Goal: Book appointment/travel/reservation

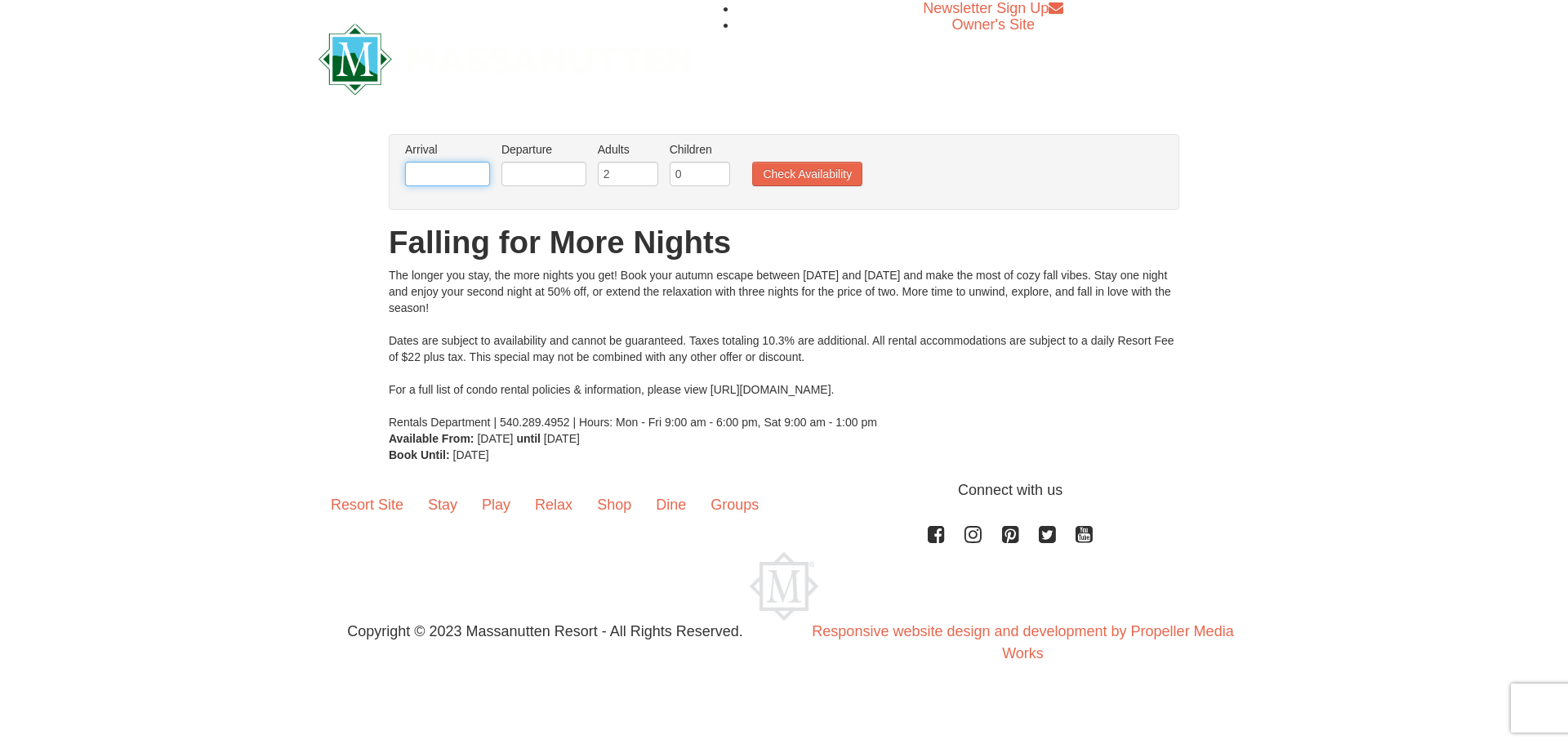
click at [479, 186] on body "Browser Not Supported We notice you are using a browser which will not provide …" at bounding box center [784, 348] width 1568 height 696
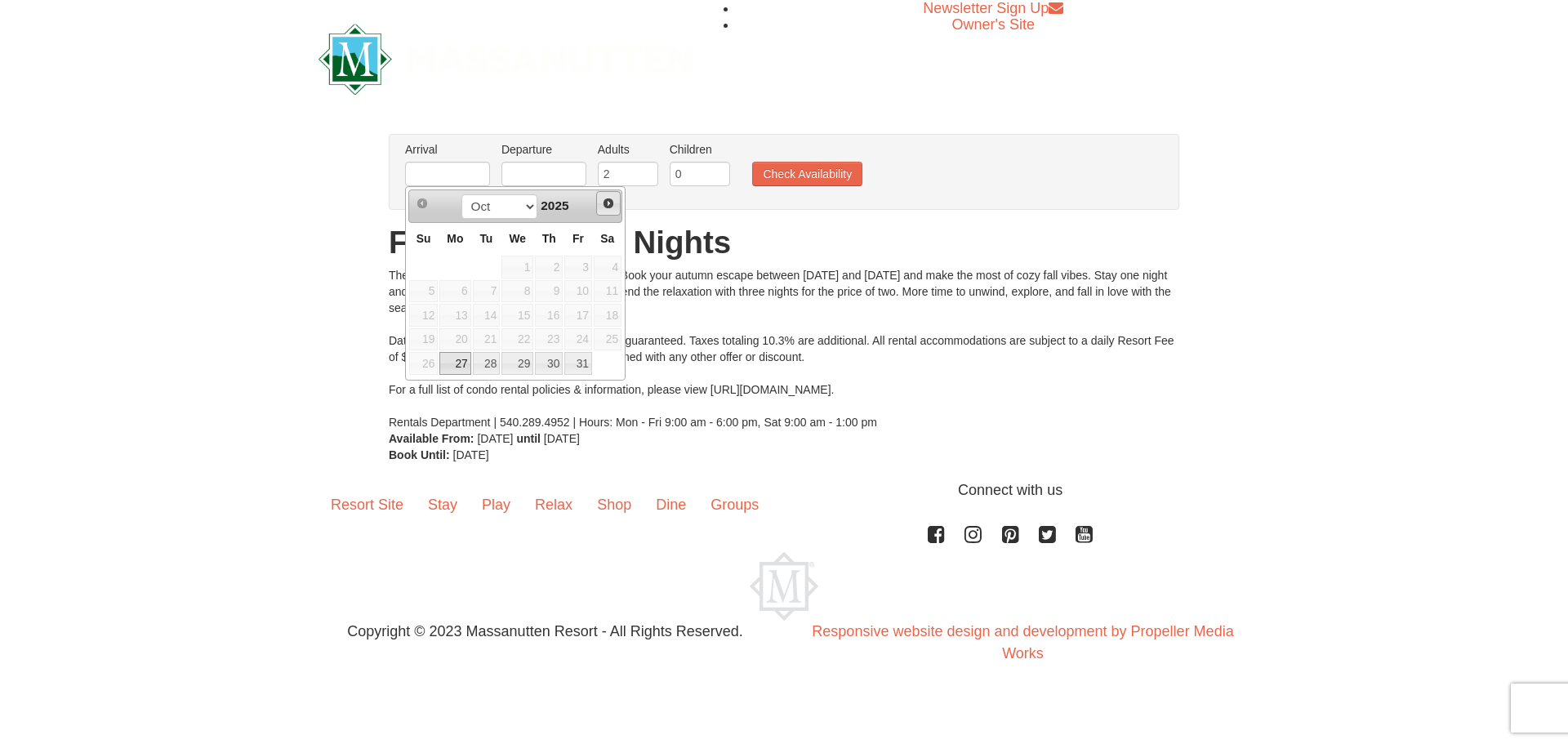
click at [603, 204] on link "Next" at bounding box center [608, 203] width 25 height 25
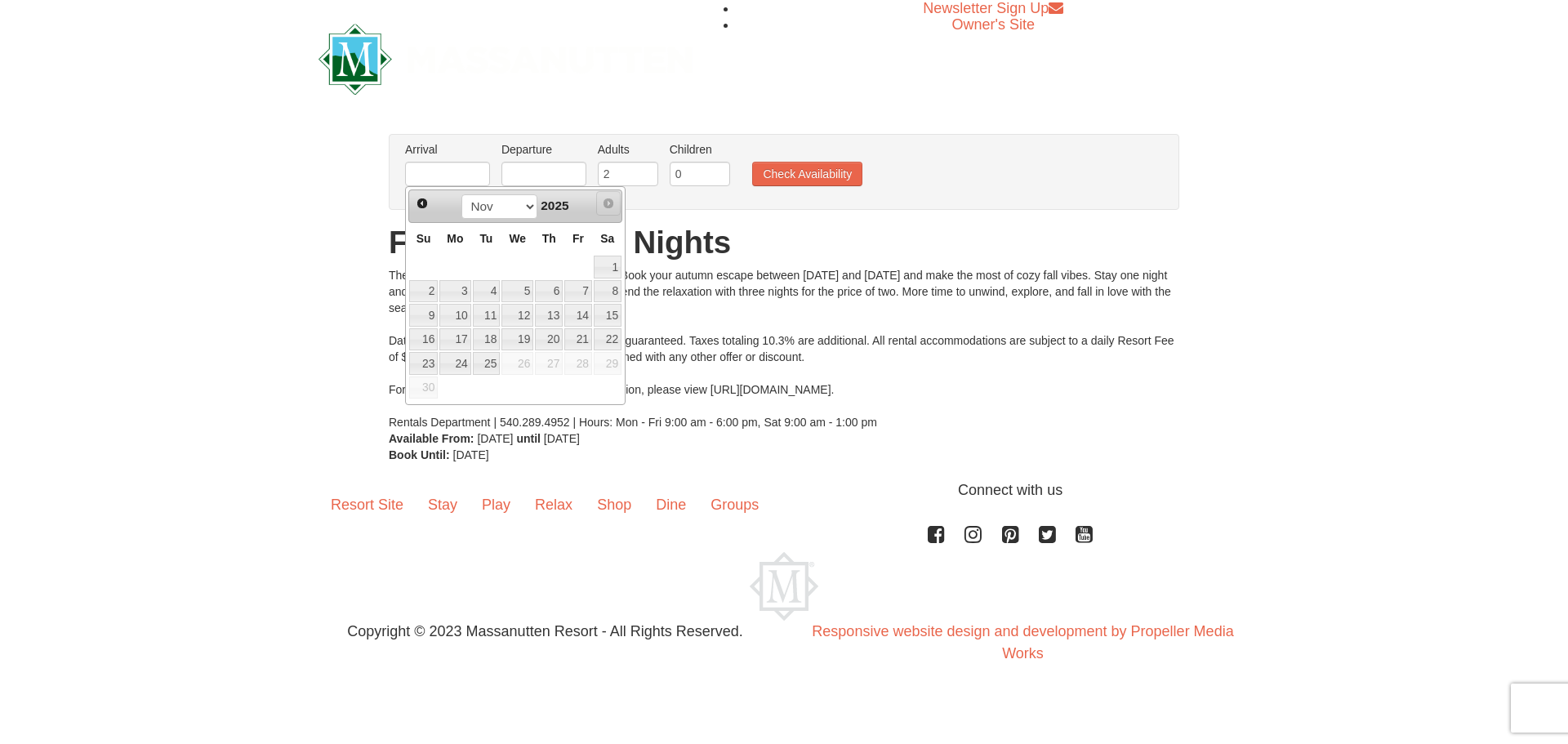
click at [603, 204] on span "Next" at bounding box center [608, 204] width 13 height 13
click at [604, 204] on span "Next" at bounding box center [608, 204] width 13 height 13
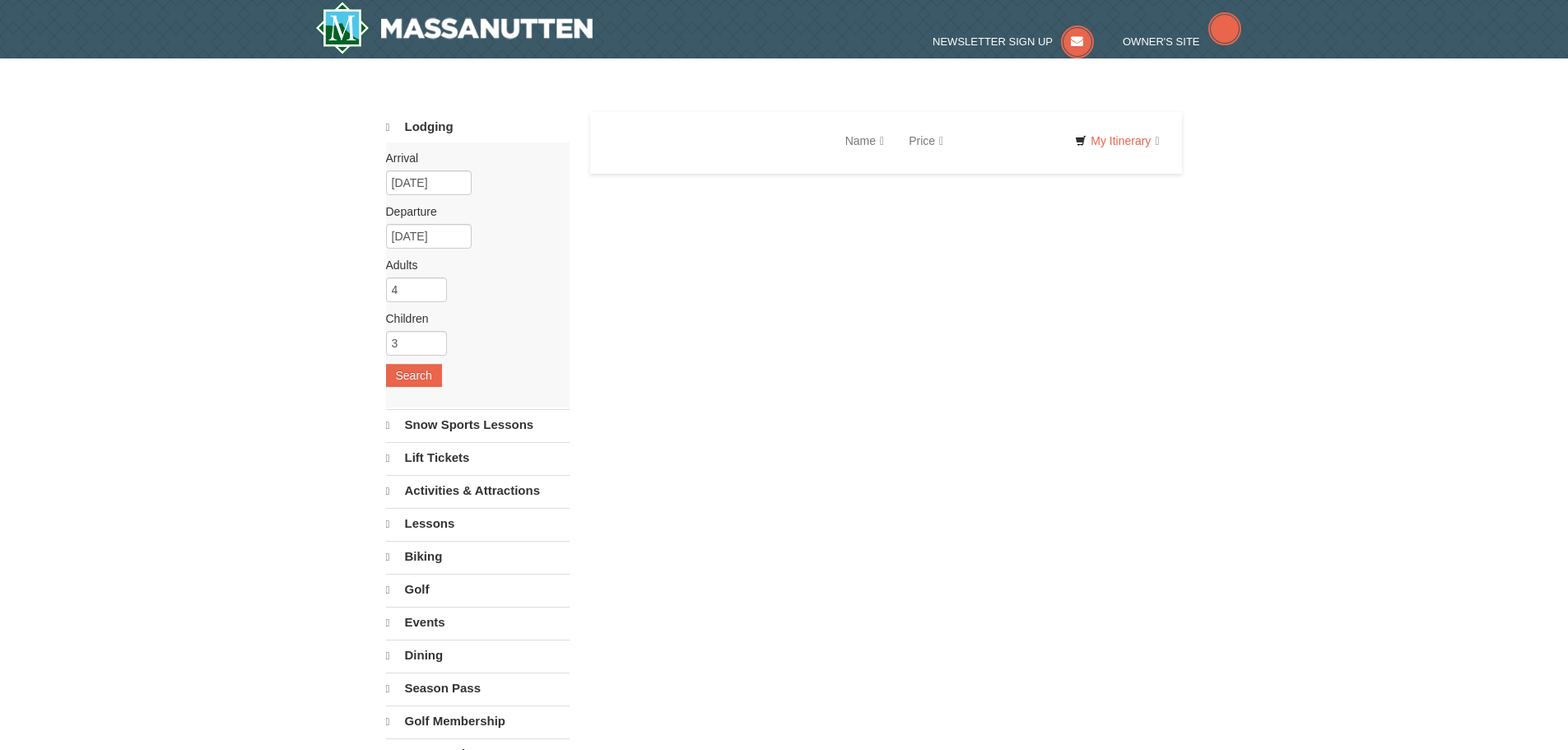
select select "10"
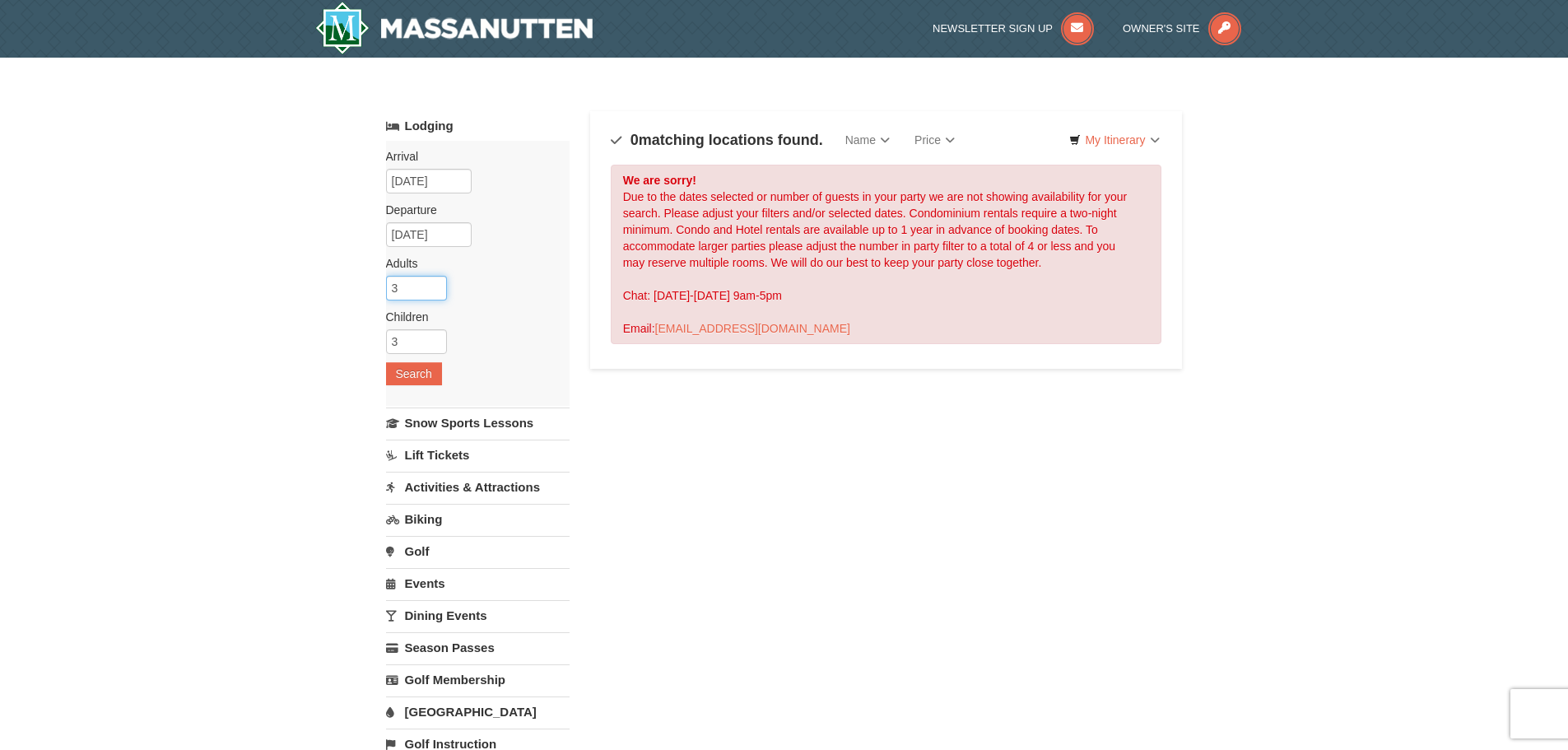
click at [433, 291] on input "3" at bounding box center [417, 288] width 61 height 25
type input "2"
click at [433, 291] on input "2" at bounding box center [417, 288] width 61 height 25
click at [420, 371] on button "Search" at bounding box center [414, 374] width 56 height 23
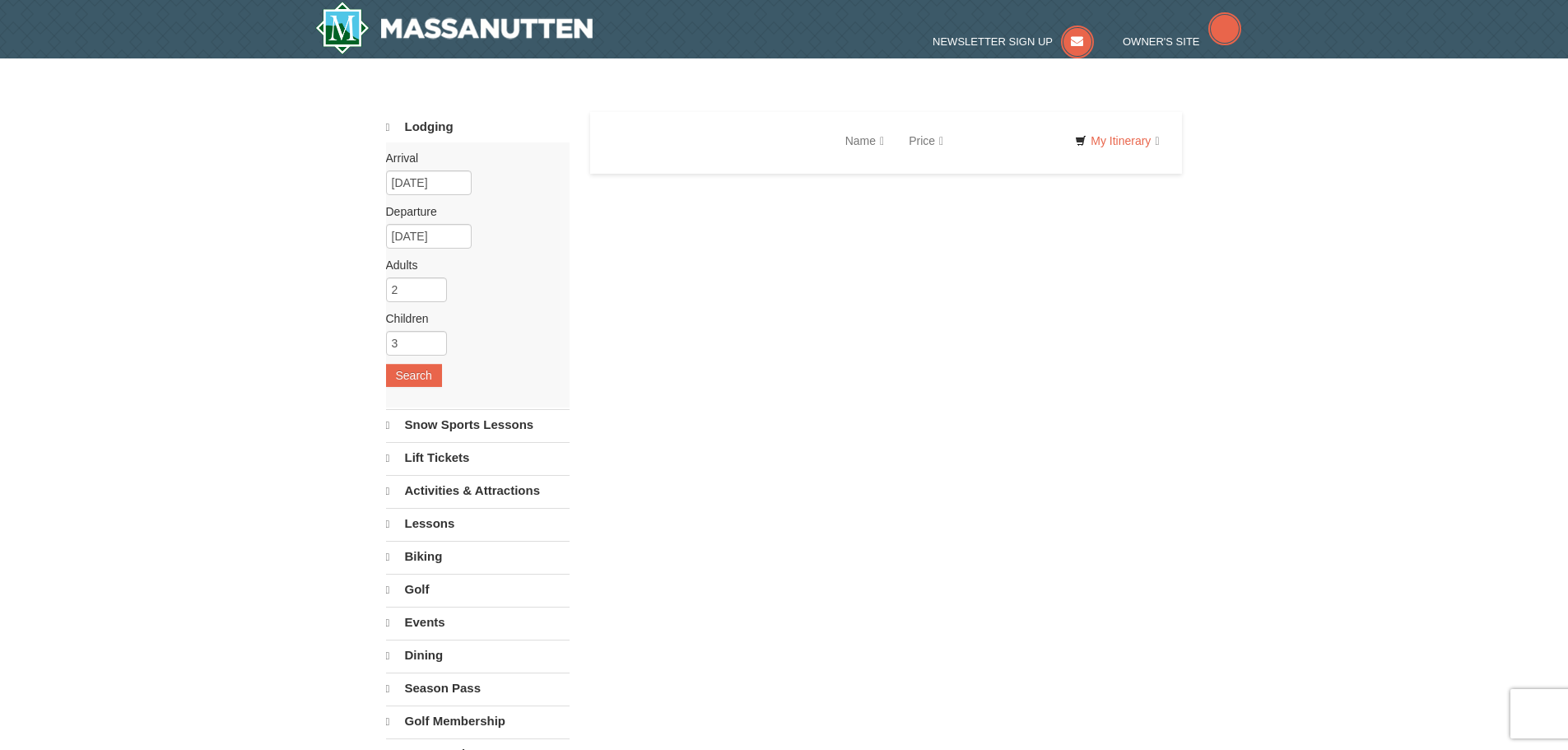
select select "10"
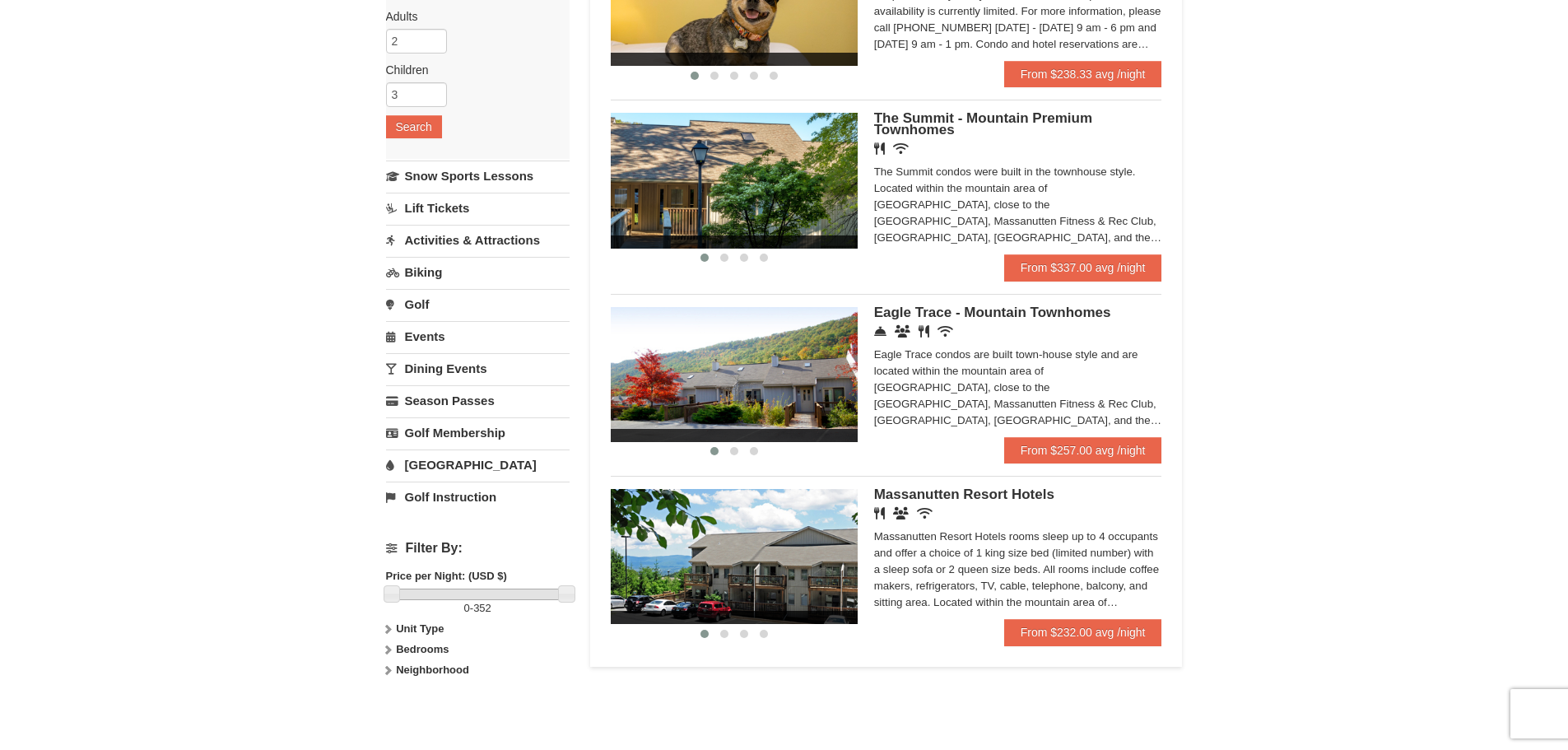
scroll to position [165, 0]
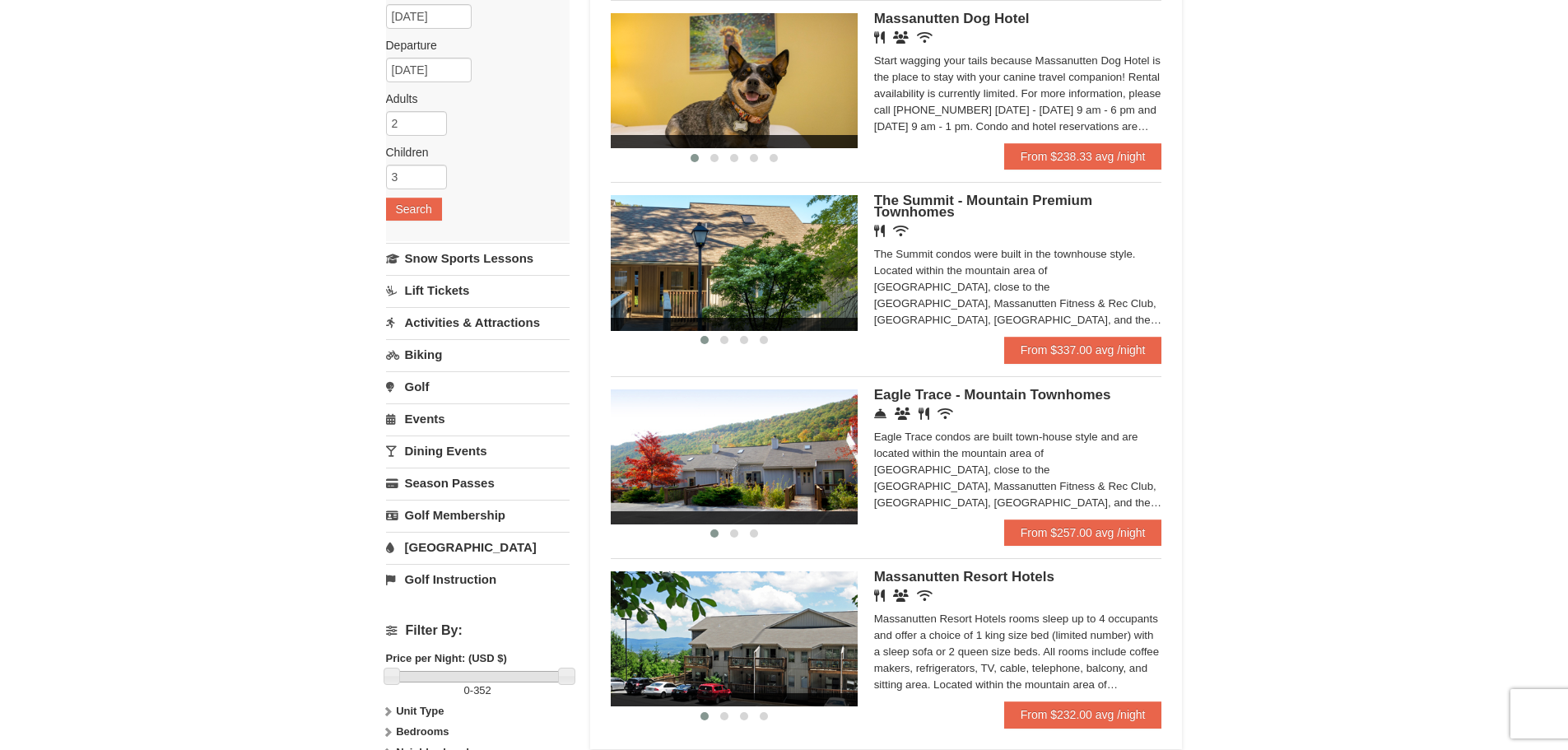
click at [1085, 320] on div "The Summit condos were built in the townhouse style. Located within the mountai…" at bounding box center [1018, 286] width 288 height 82
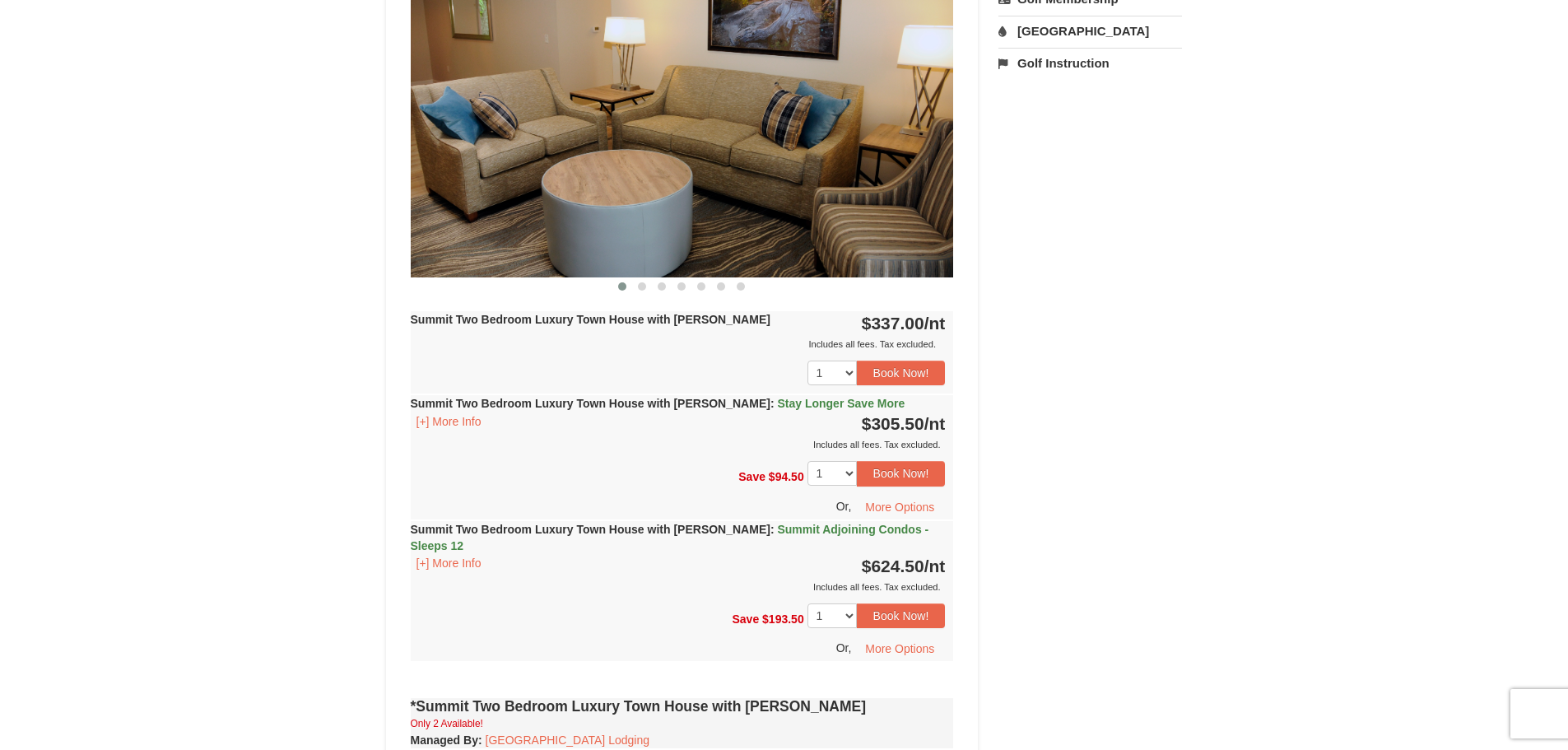
scroll to position [741, 0]
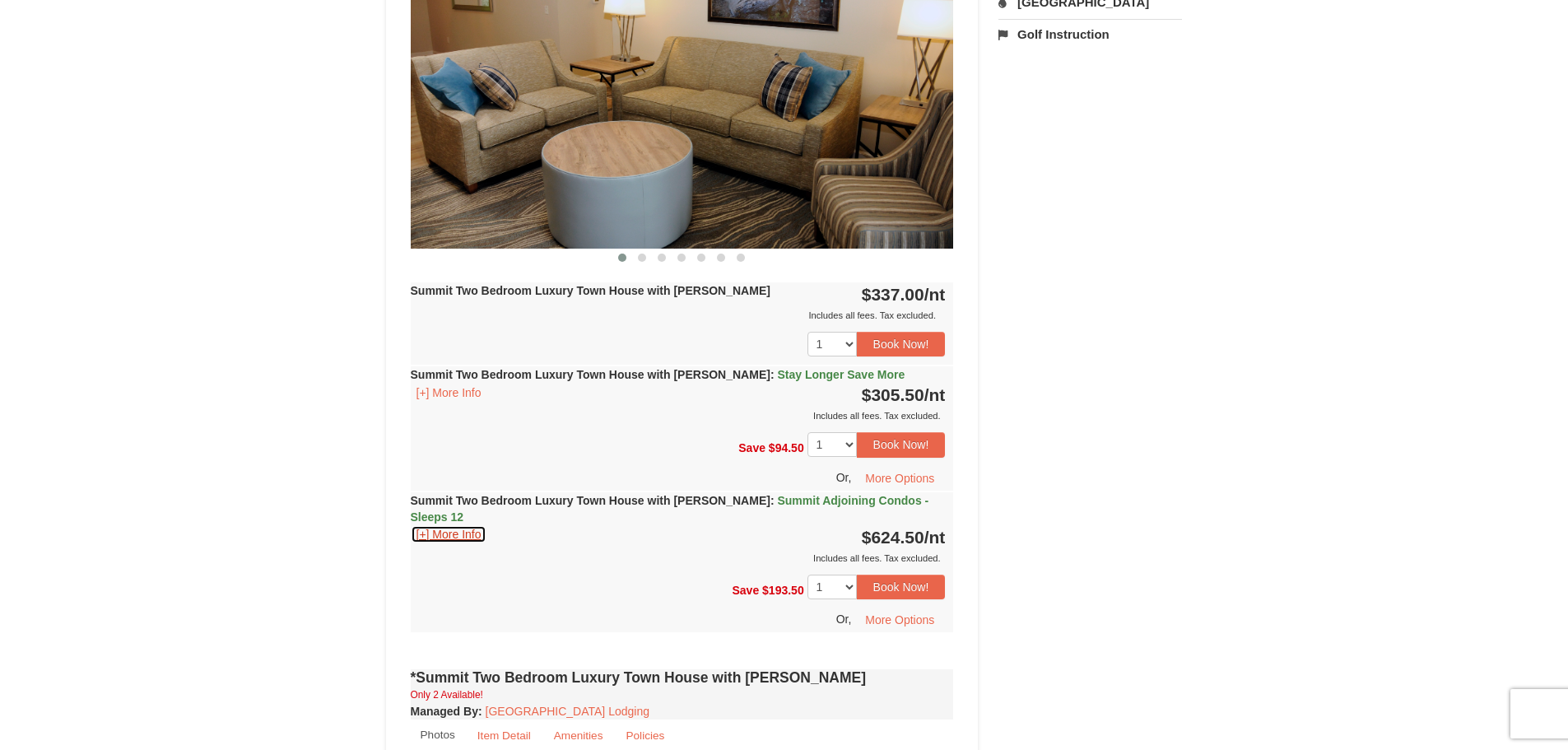
click at [460, 525] on button "[+] More Info" at bounding box center [448, 535] width 76 height 18
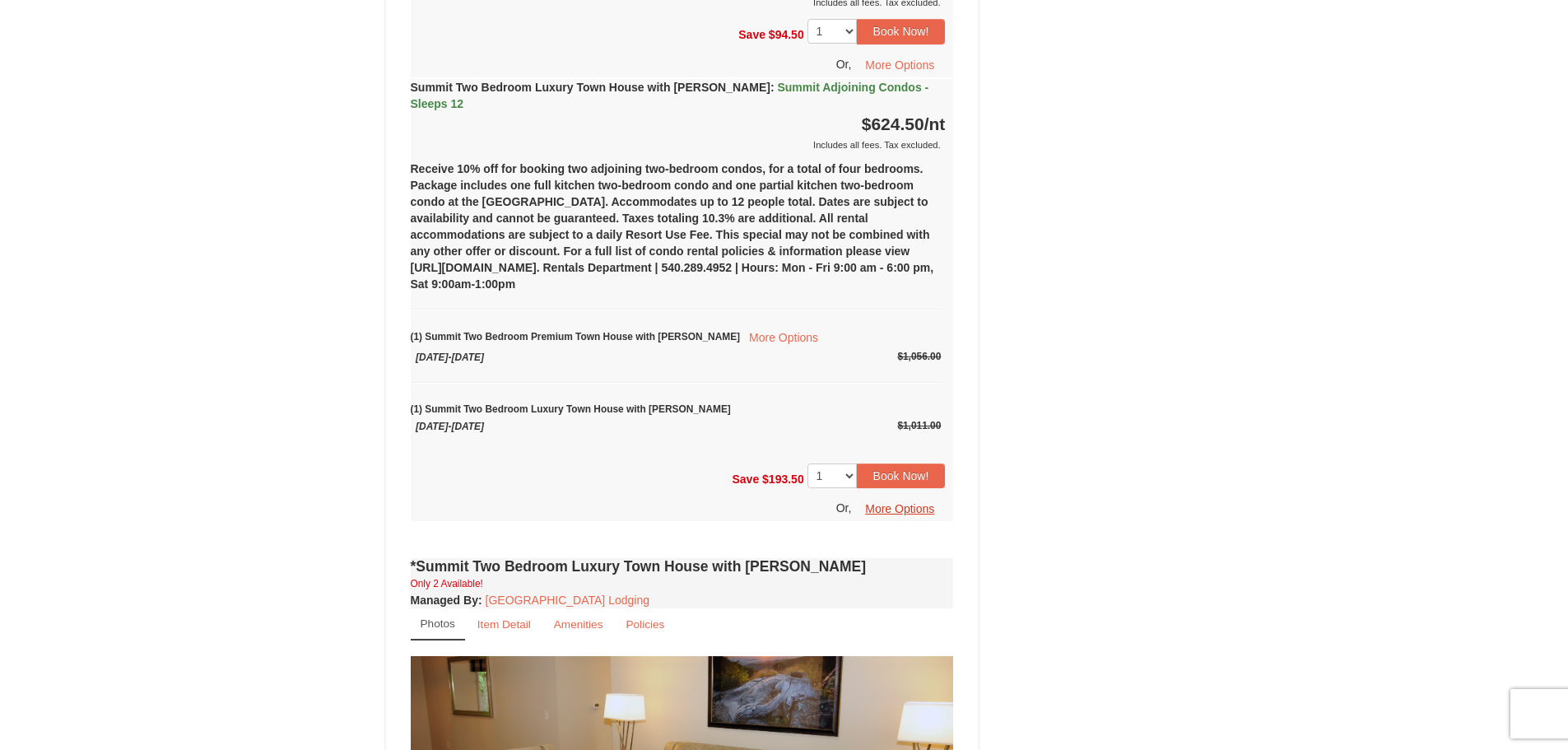
scroll to position [1152, 0]
click at [906, 499] on button "More Options" at bounding box center [900, 510] width 90 height 25
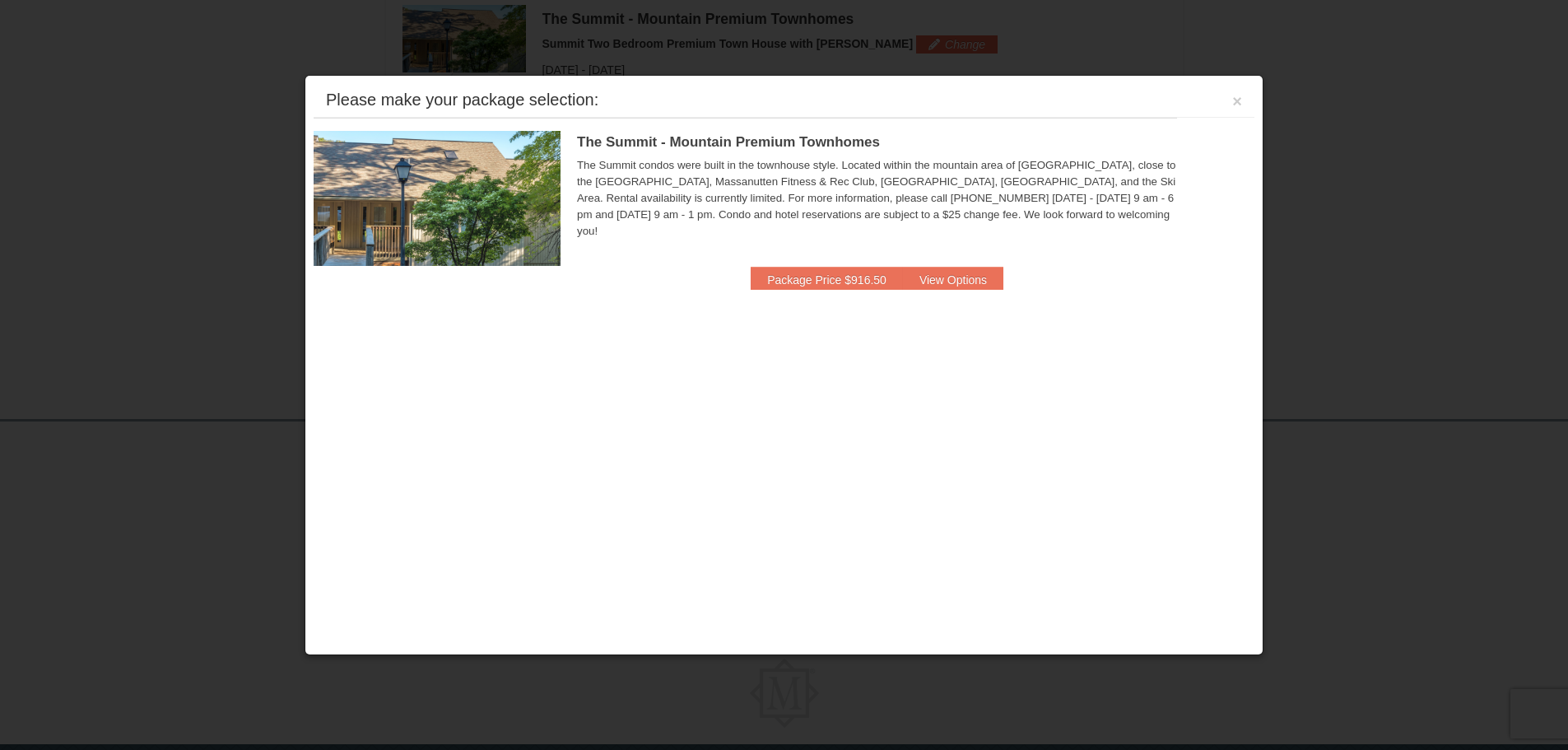
scroll to position [503, 0]
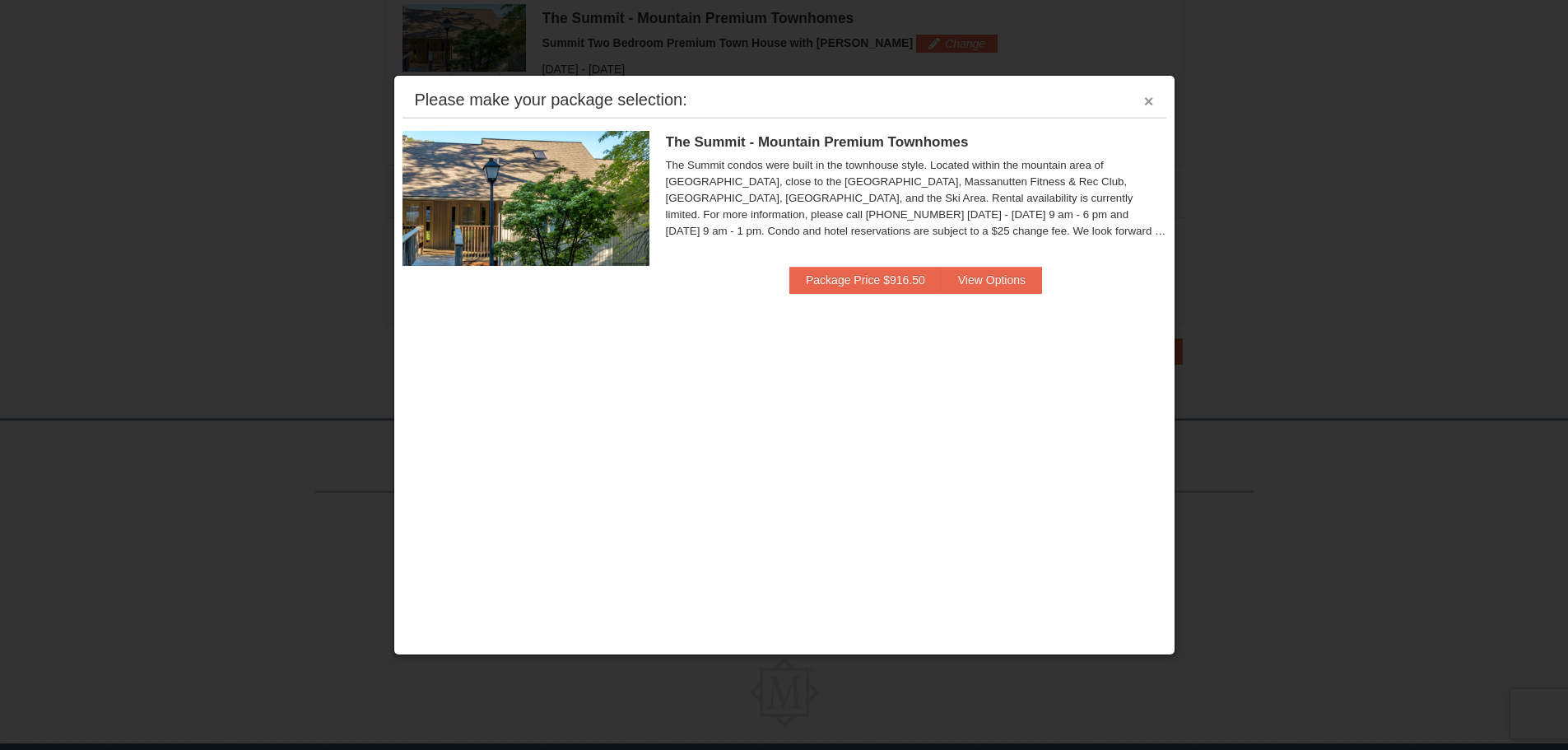
click at [1144, 99] on button "×" at bounding box center [1148, 101] width 10 height 17
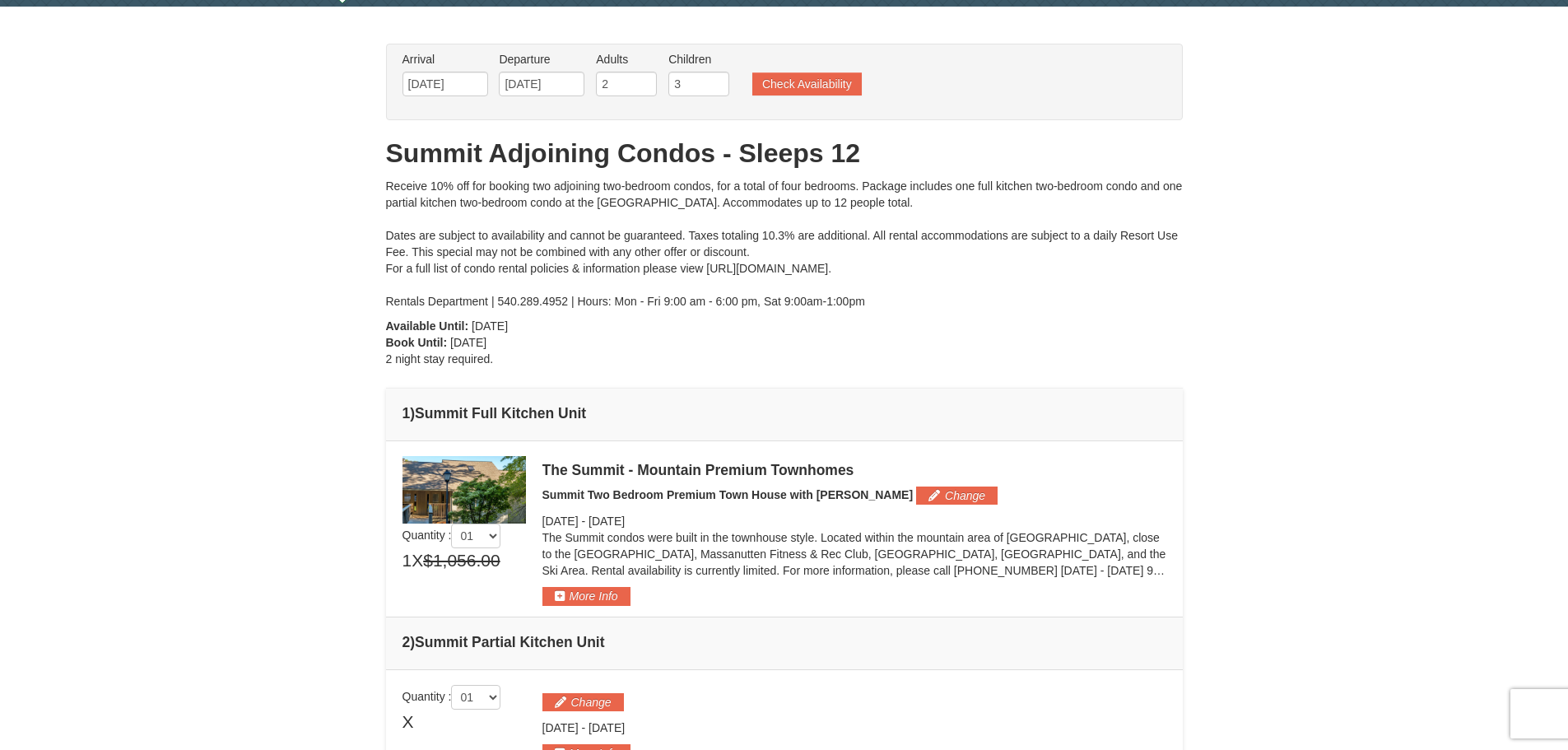
scroll to position [165, 0]
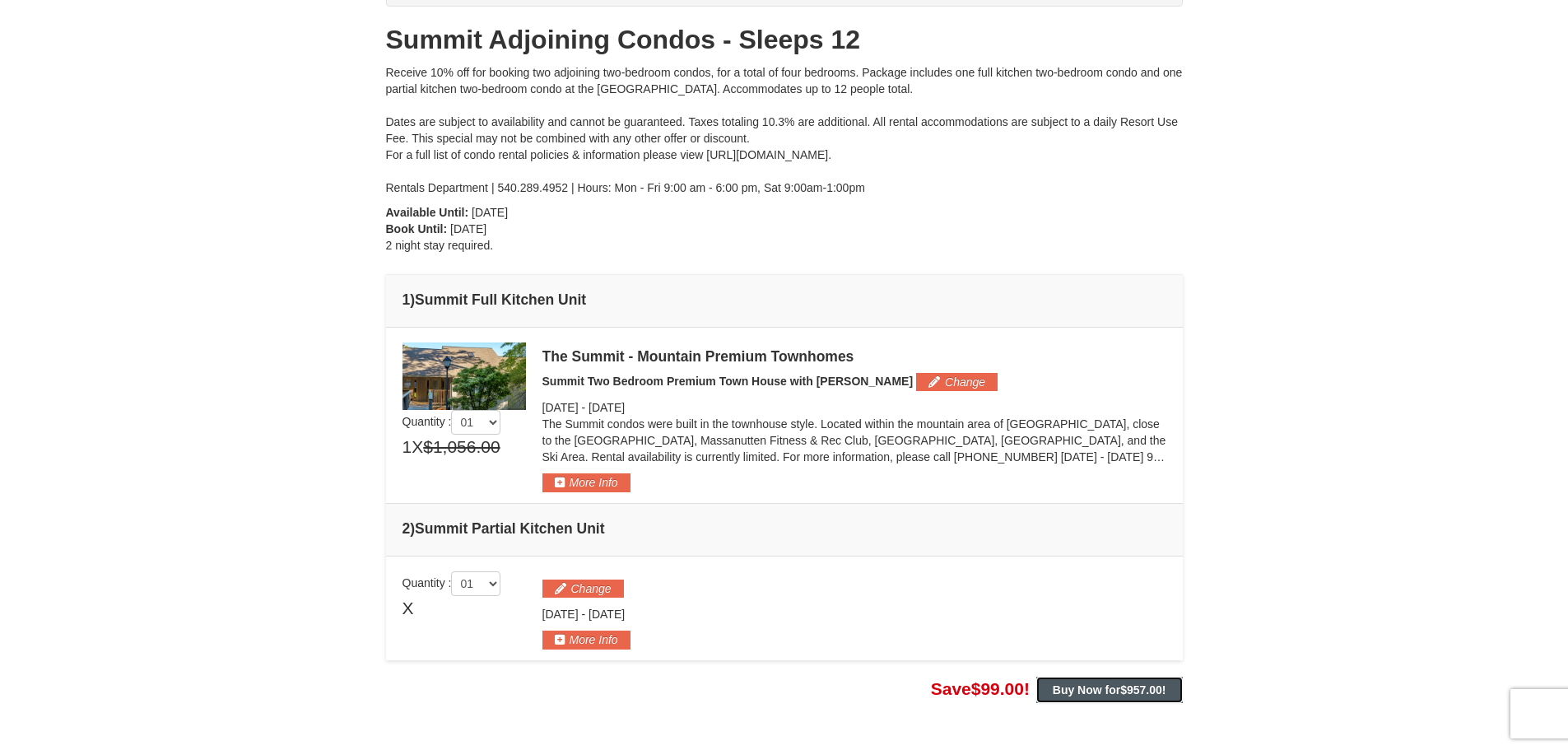
click at [1079, 698] on button "Buy Now for $957.00 !" at bounding box center [1109, 689] width 146 height 27
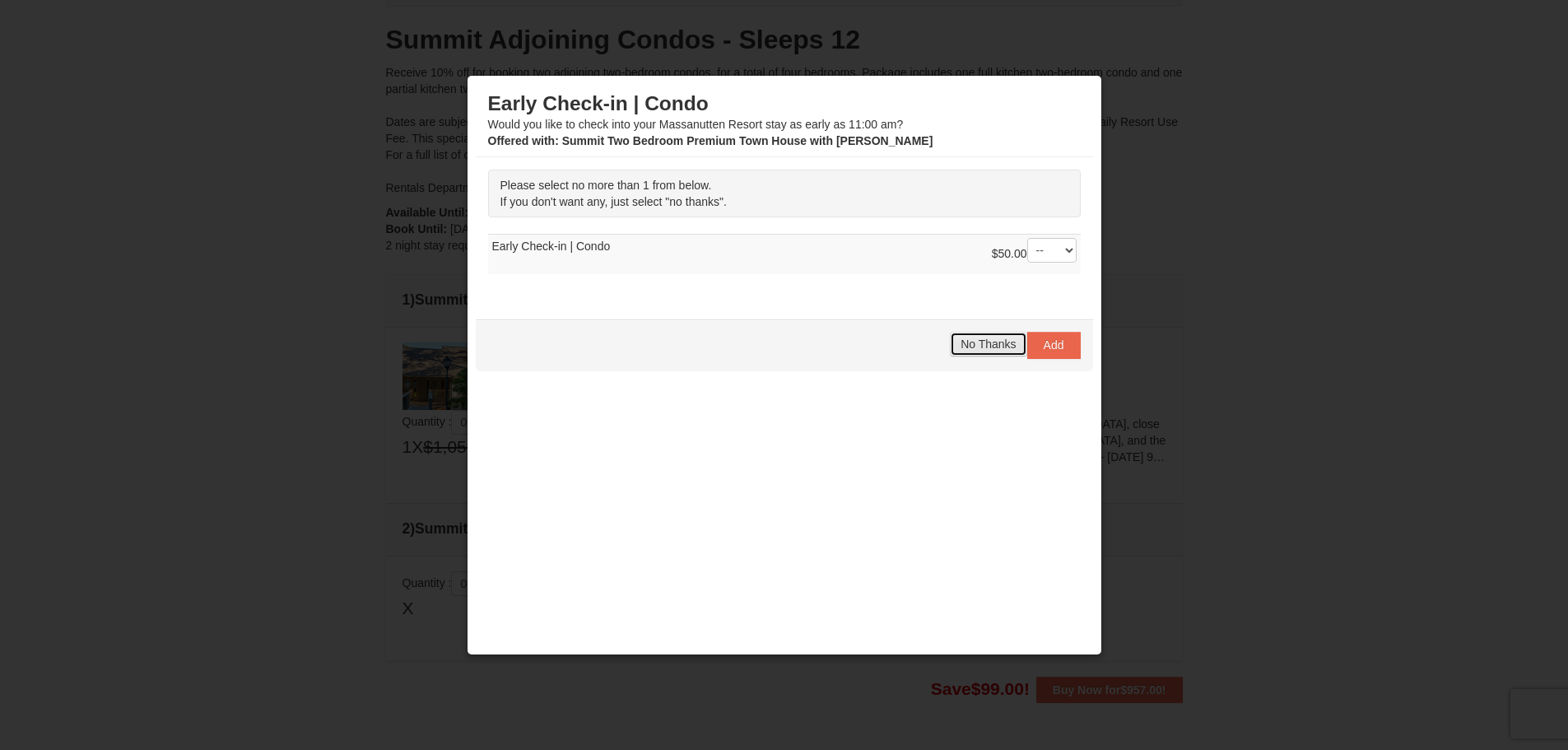
click at [987, 352] on button "No Thanks" at bounding box center [987, 343] width 76 height 25
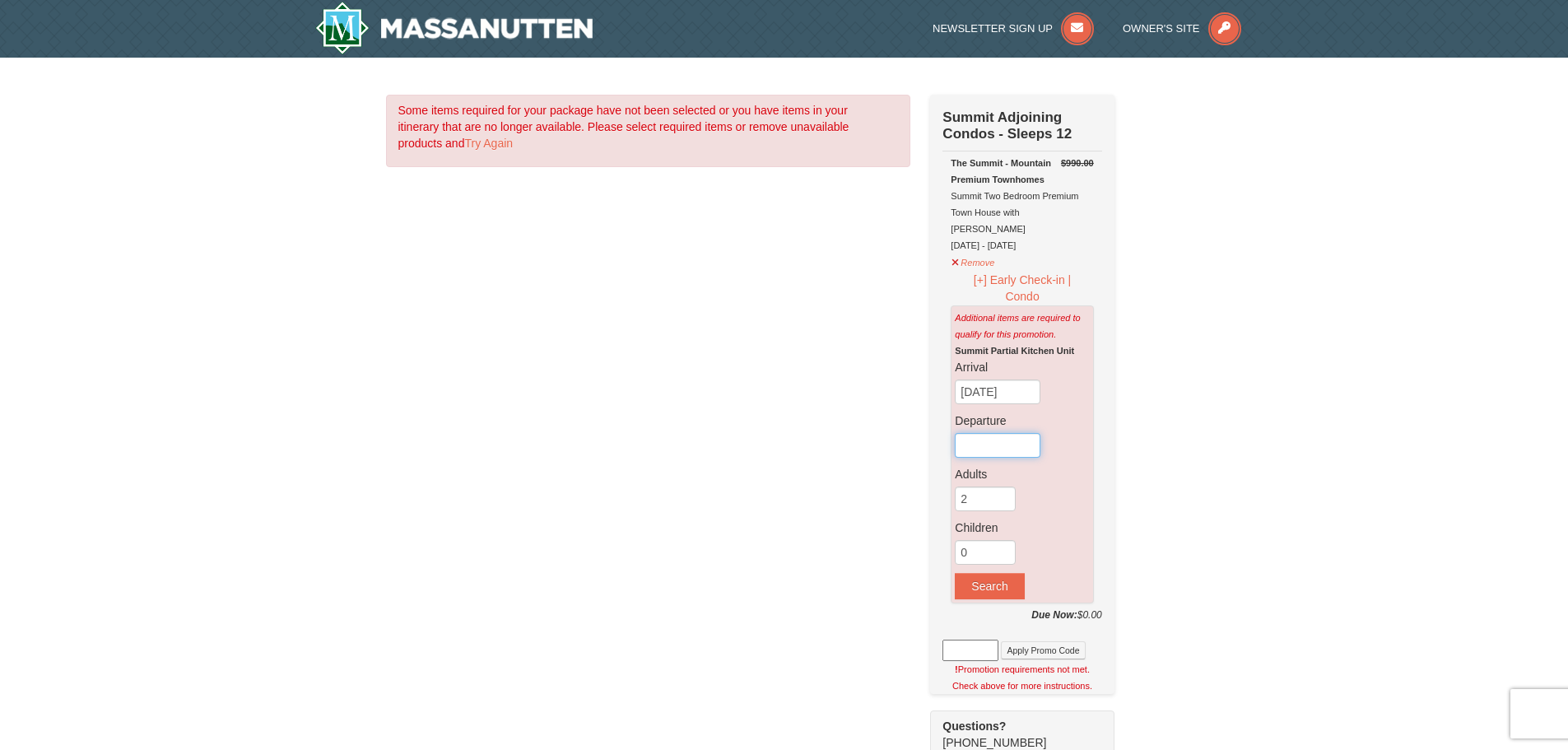
click at [974, 433] on input "text" at bounding box center [997, 445] width 86 height 25
